Goal: Information Seeking & Learning: Learn about a topic

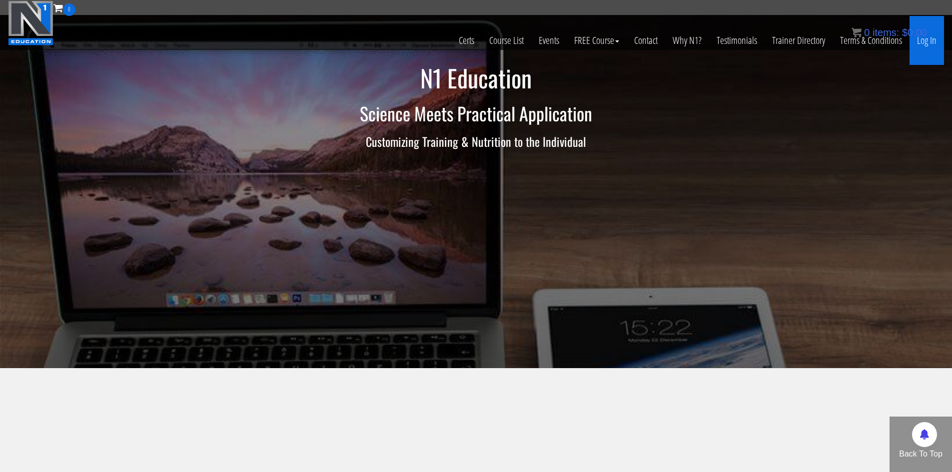
drag, startPoint x: 923, startPoint y: 58, endPoint x: 922, endPoint y: 53, distance: 5.0
click at [923, 58] on link "Log In" at bounding box center [926, 40] width 34 height 49
click at [922, 48] on link "Log In" at bounding box center [926, 40] width 34 height 49
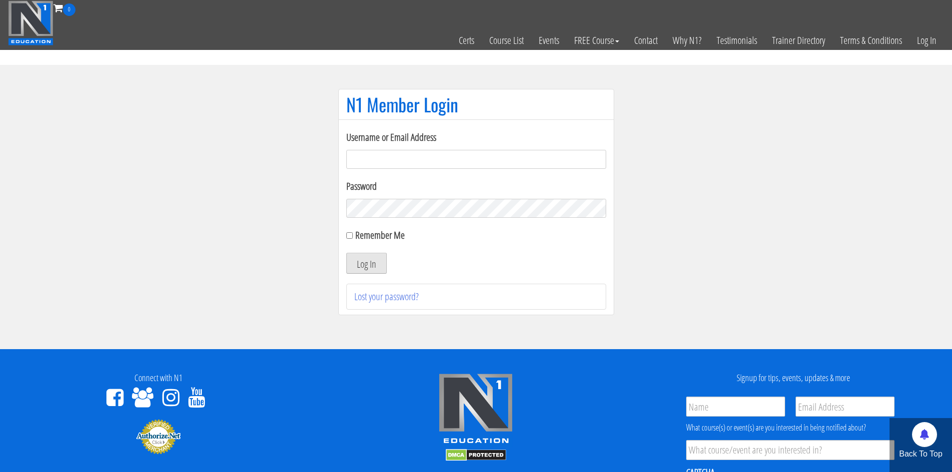
type input "makszietek@gmail.com"
click at [377, 258] on button "Log In" at bounding box center [366, 263] width 40 height 21
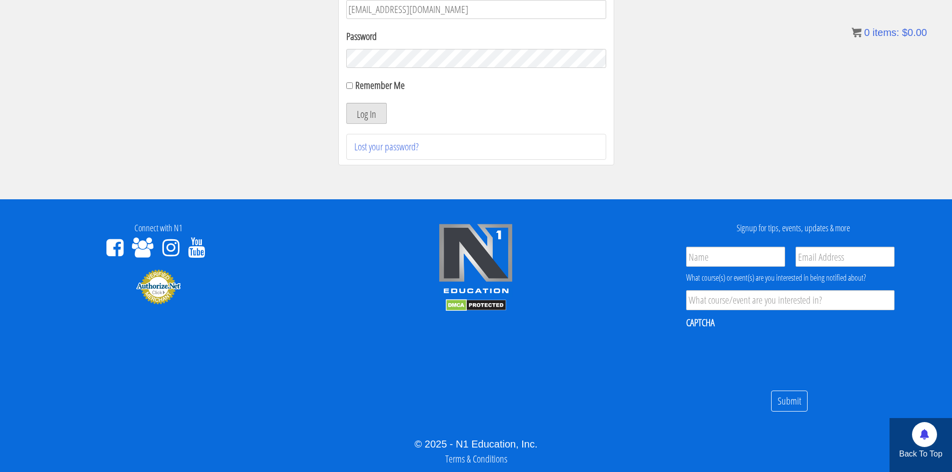
scroll to position [113, 0]
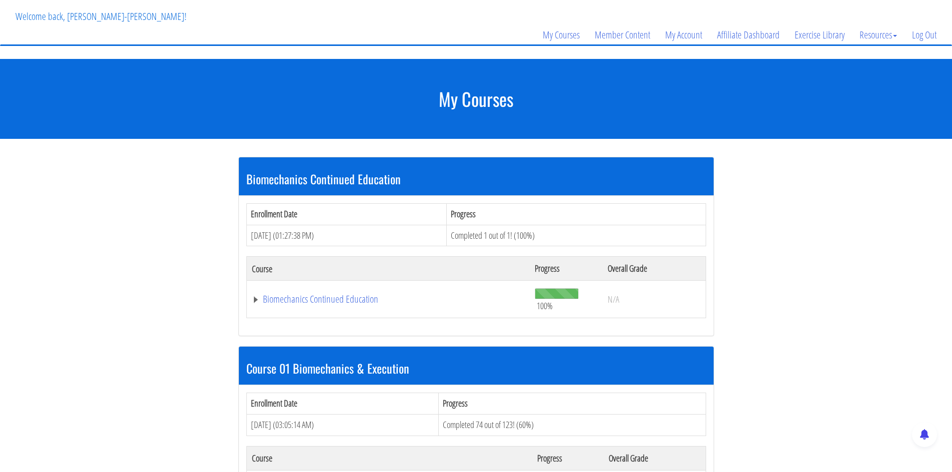
scroll to position [150, 0]
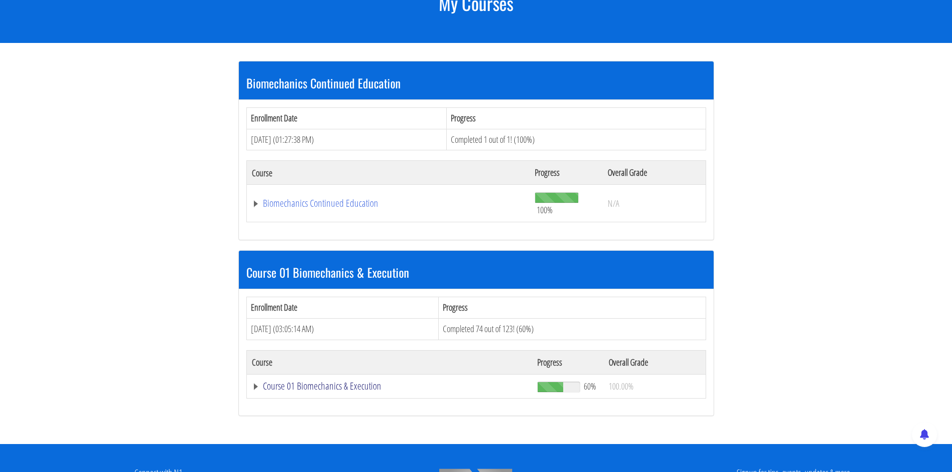
click at [341, 384] on link "Course 01 Biomechanics & Execution" at bounding box center [390, 386] width 276 height 10
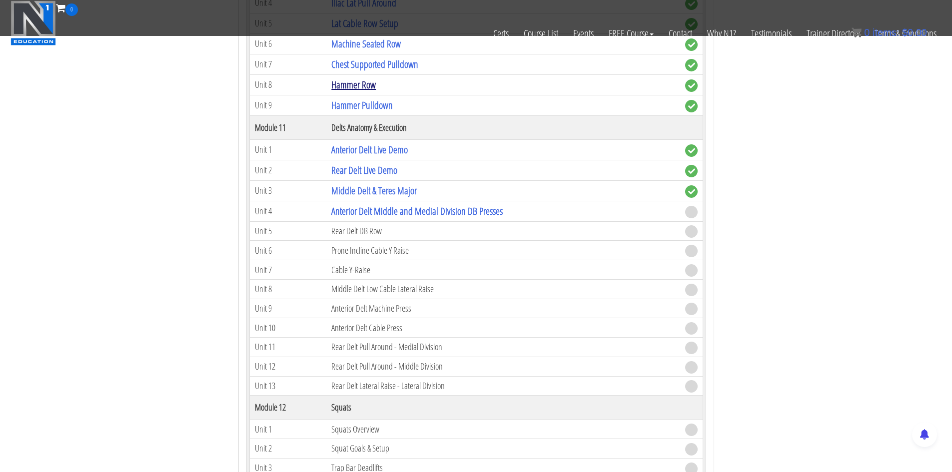
scroll to position [2148, 0]
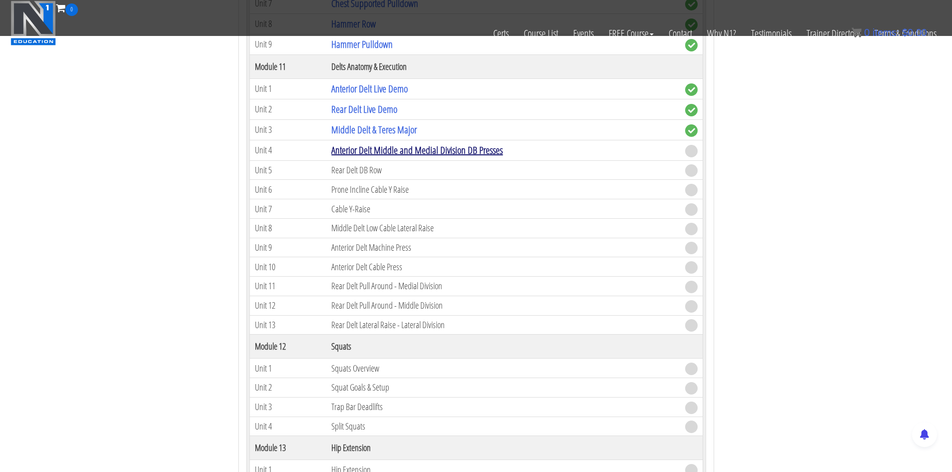
click at [390, 148] on link "Anterior Delt Middle and Medial Division DB Presses" at bounding box center [416, 149] width 171 height 13
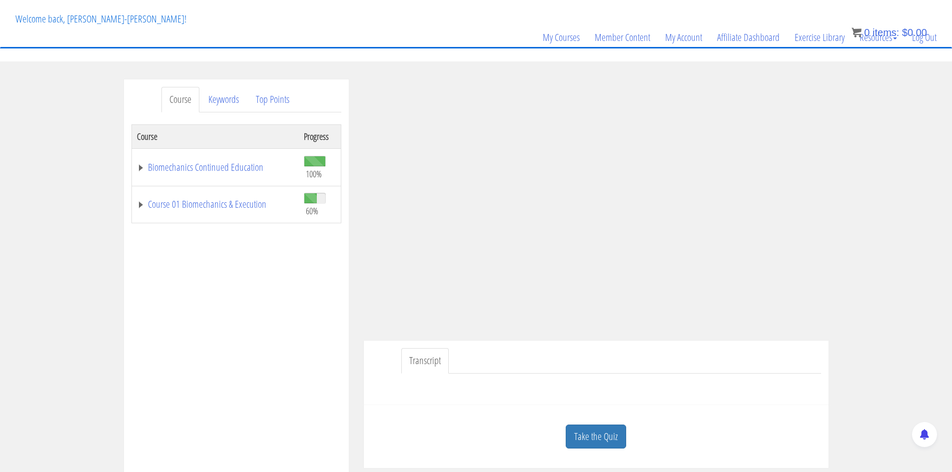
scroll to position [100, 0]
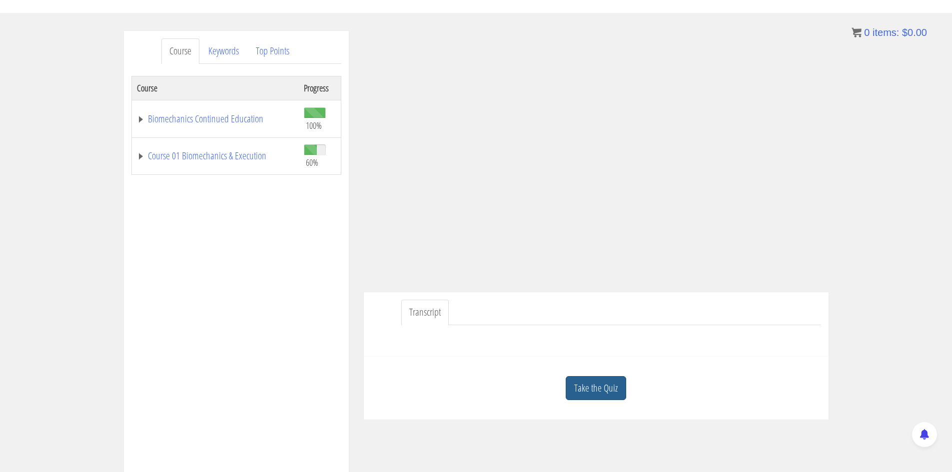
click at [584, 384] on link "Take the Quiz" at bounding box center [595, 388] width 60 height 24
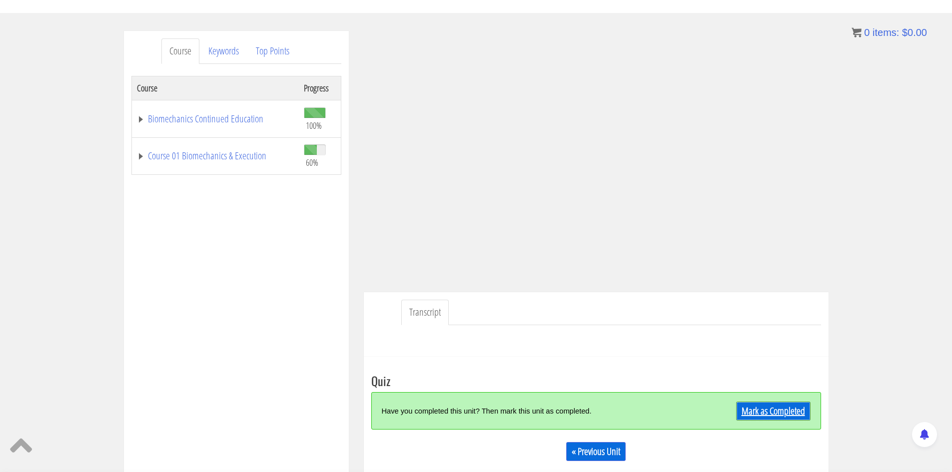
click at [773, 412] on link "Mark as Completed" at bounding box center [773, 411] width 74 height 19
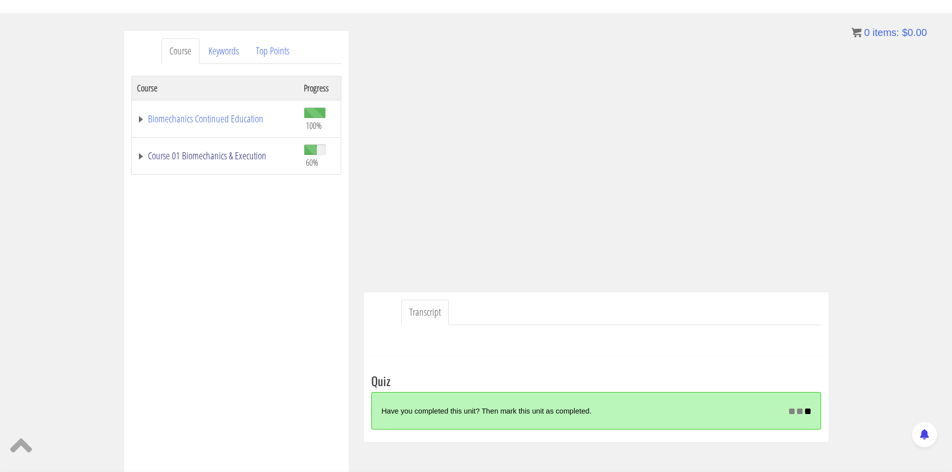
click at [234, 154] on link "Course 01 Biomechanics & Execution" at bounding box center [215, 156] width 157 height 10
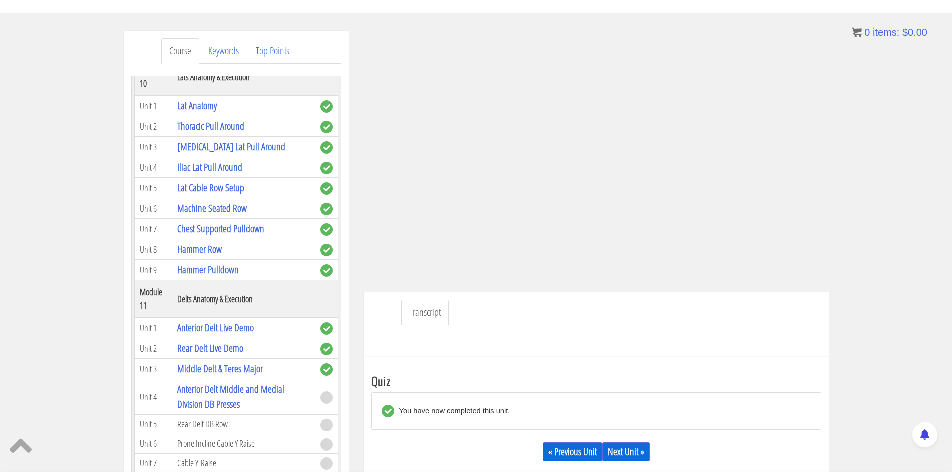
scroll to position [1848, 0]
click at [619, 447] on link "Next Unit »" at bounding box center [625, 451] width 47 height 19
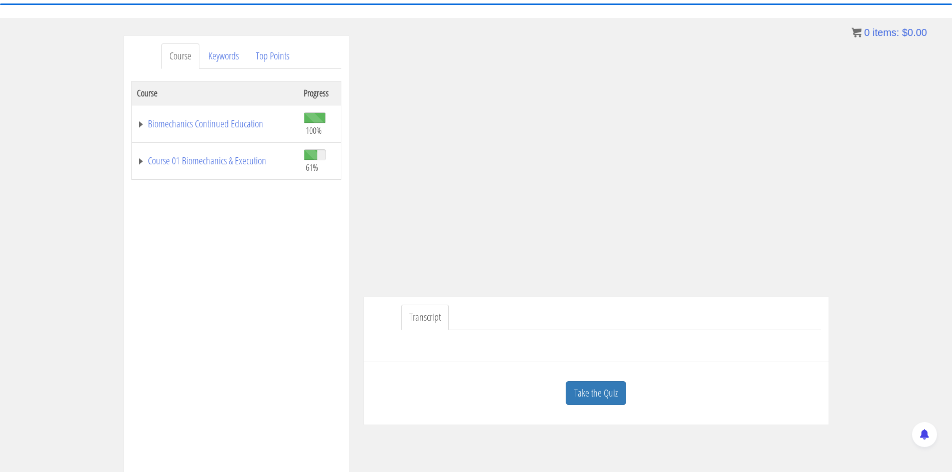
scroll to position [250, 0]
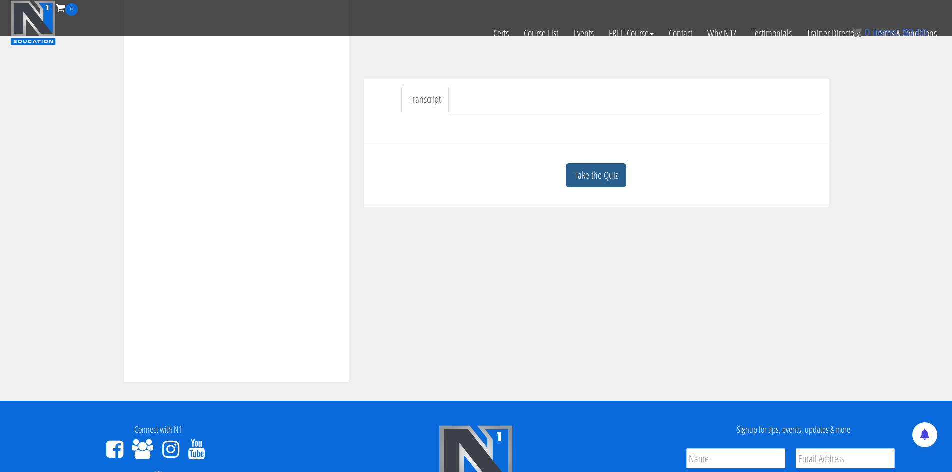
click at [619, 185] on link "Take the Quiz" at bounding box center [595, 175] width 60 height 24
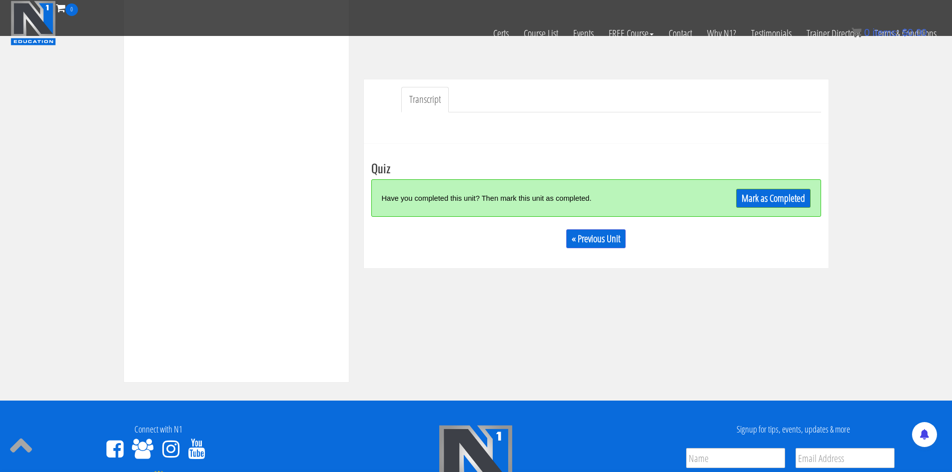
click at [761, 208] on div "Mark as Completed" at bounding box center [754, 197] width 112 height 21
click at [766, 203] on link "Mark as Completed" at bounding box center [773, 198] width 74 height 19
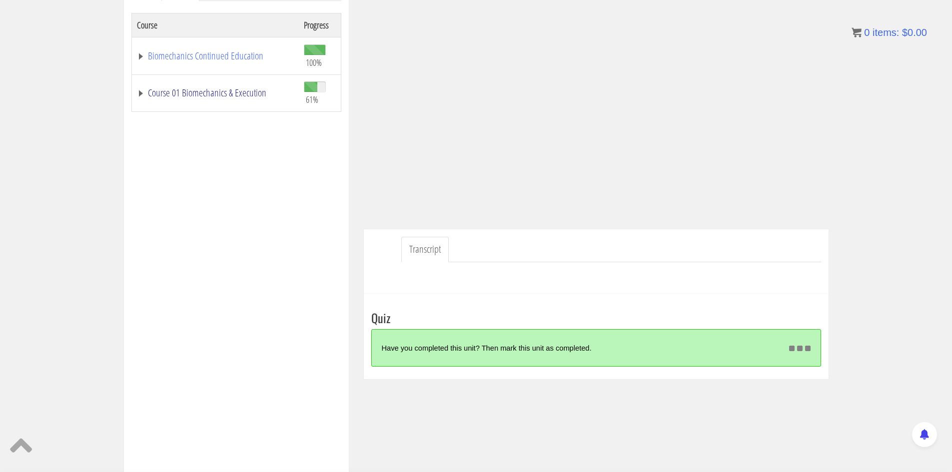
scroll to position [163, 0]
click at [213, 95] on link "Course 01 Biomechanics & Execution" at bounding box center [215, 92] width 157 height 10
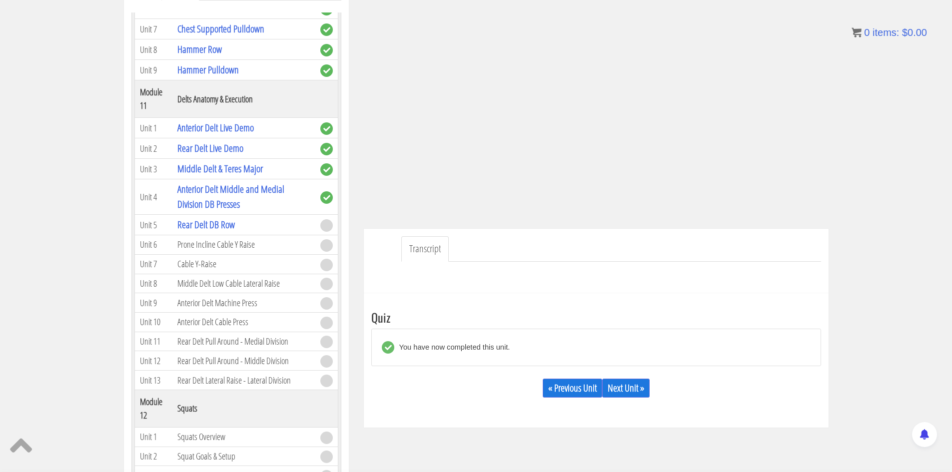
scroll to position [1998, 0]
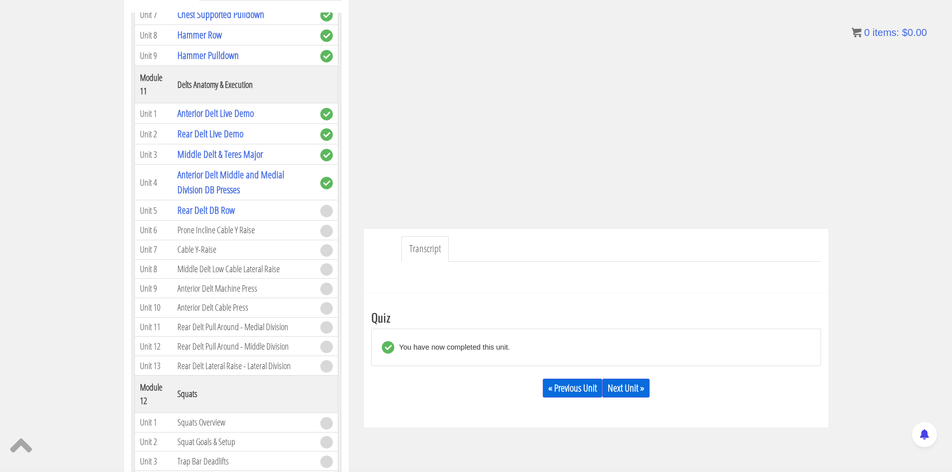
click at [629, 378] on div "« Previous Unit Next Unit »" at bounding box center [596, 388] width 450 height 34
click at [610, 385] on link "Next Unit »" at bounding box center [625, 388] width 47 height 19
drag, startPoint x: 147, startPoint y: 371, endPoint x: 563, endPoint y: 307, distance: 421.1
click at [563, 307] on div "Take the Quiz Quiz You have now completed this unit. « Previous Unit Next Unit …" at bounding box center [596, 360] width 465 height 134
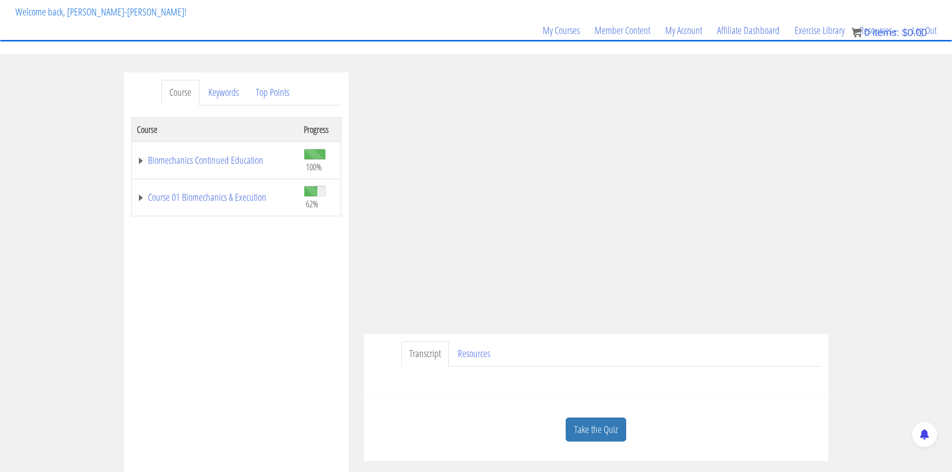
scroll to position [150, 0]
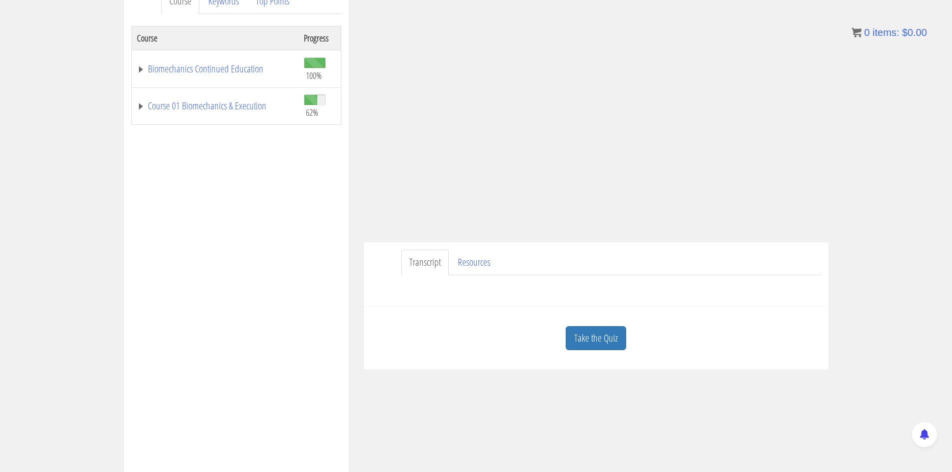
click at [630, 326] on div "Take the Quiz" at bounding box center [596, 338] width 450 height 48
click at [615, 336] on link "Take the Quiz" at bounding box center [595, 338] width 60 height 24
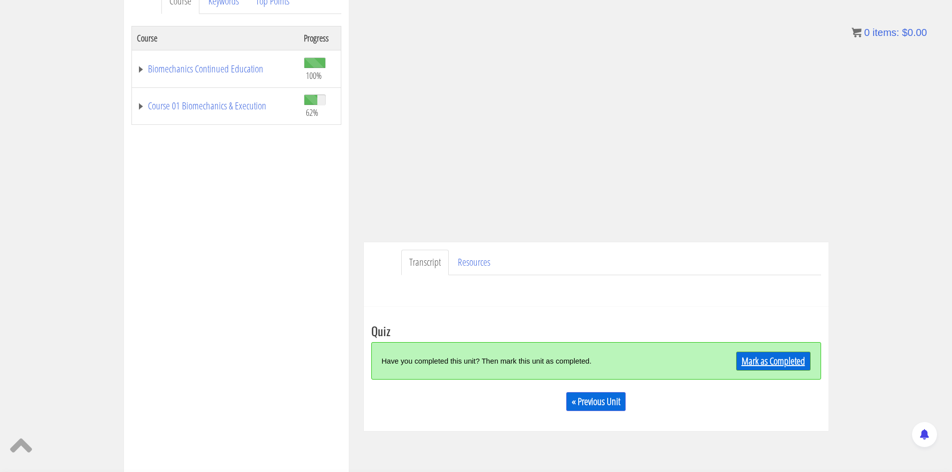
click at [739, 364] on link "Mark as Completed" at bounding box center [773, 361] width 74 height 19
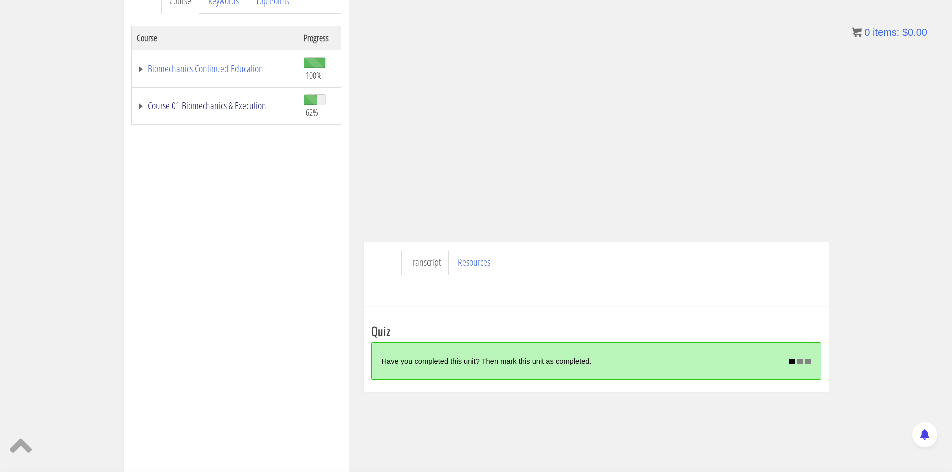
click at [230, 98] on td "Course 01 Biomechanics & Execution" at bounding box center [214, 105] width 167 height 37
click at [243, 110] on link "Course 01 Biomechanics & Execution" at bounding box center [215, 106] width 157 height 10
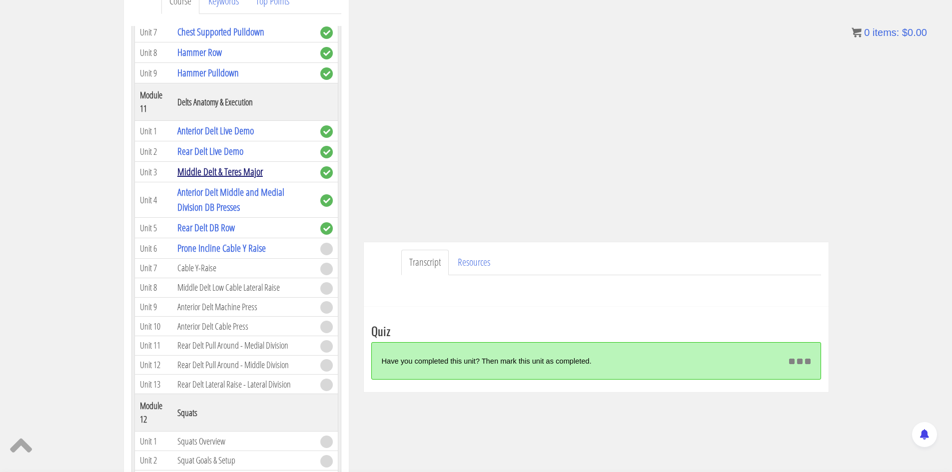
scroll to position [2048, 0]
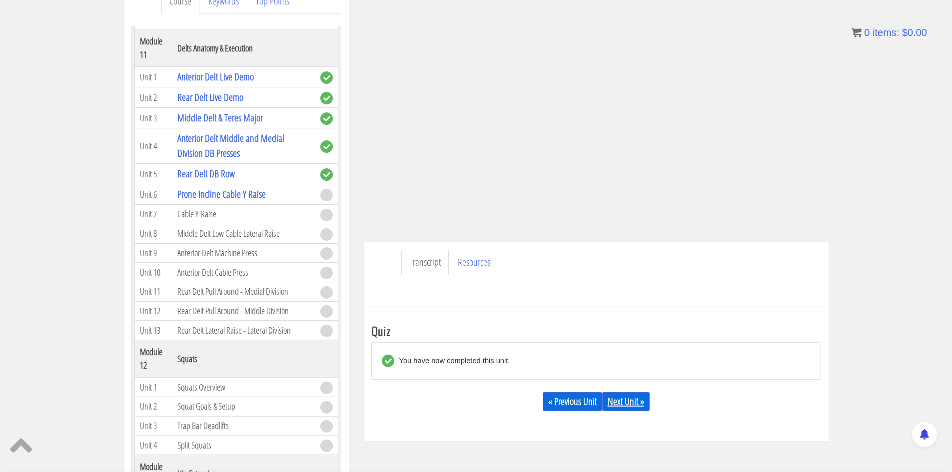
click at [634, 404] on link "Next Unit »" at bounding box center [625, 401] width 47 height 19
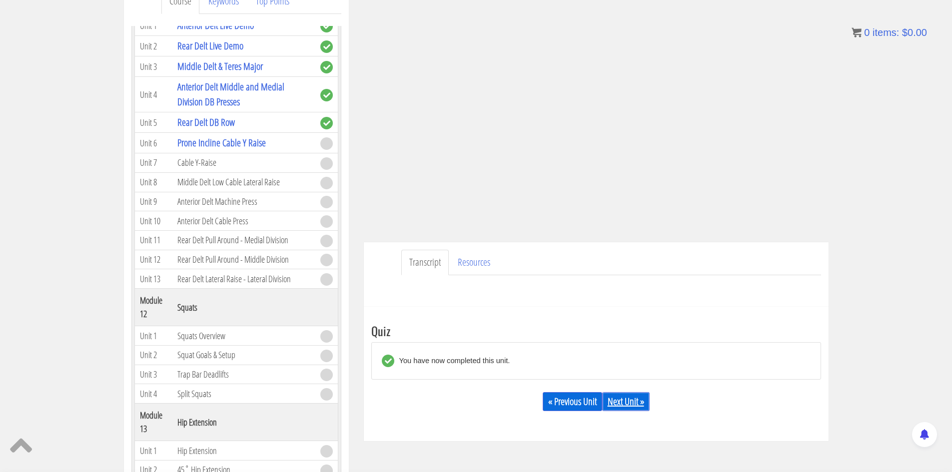
scroll to position [2148, 0]
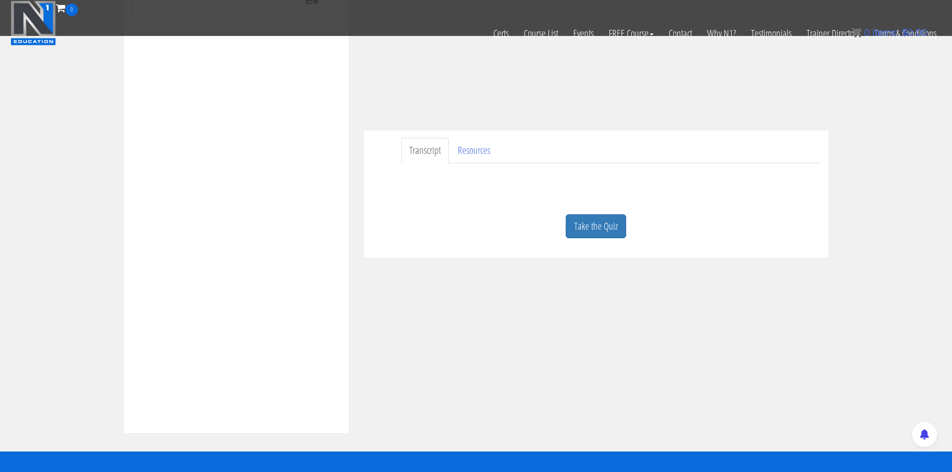
scroll to position [200, 0]
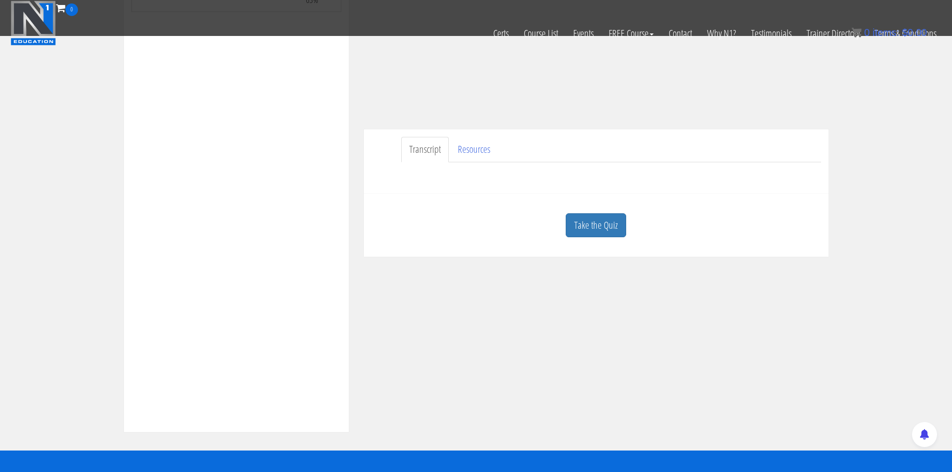
click at [609, 226] on link "Take the Quiz" at bounding box center [595, 225] width 60 height 24
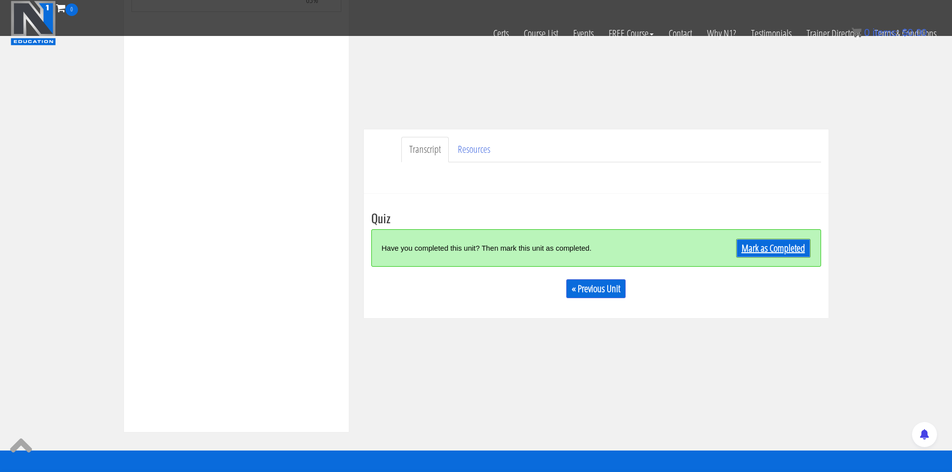
click at [755, 250] on link "Mark as Completed" at bounding box center [773, 248] width 74 height 19
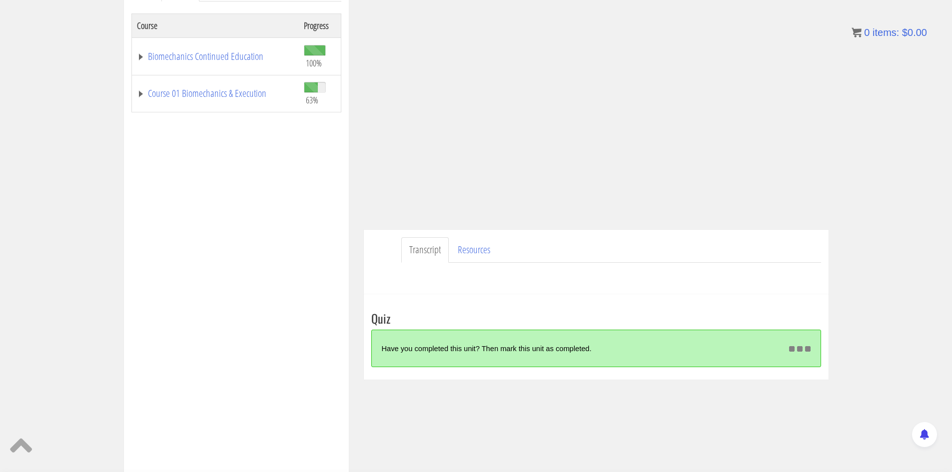
scroll to position [164, 0]
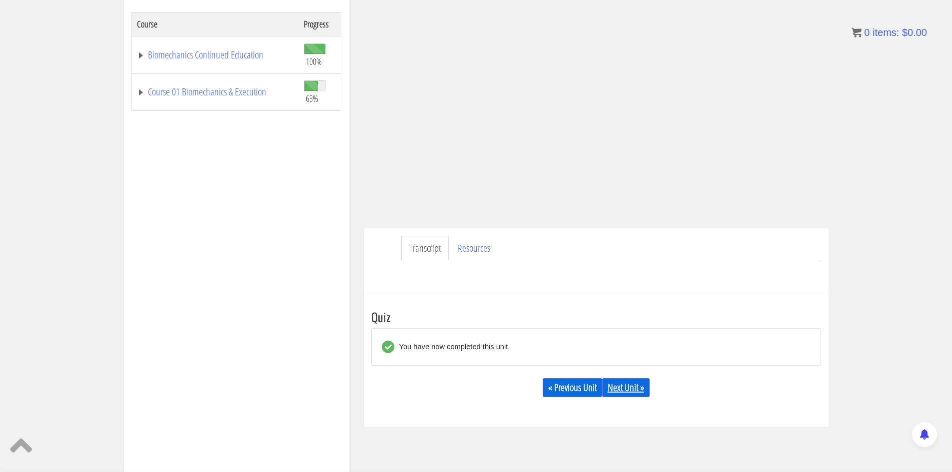
click at [648, 384] on link "Next Unit »" at bounding box center [625, 387] width 47 height 19
